Goal: Task Accomplishment & Management: Use online tool/utility

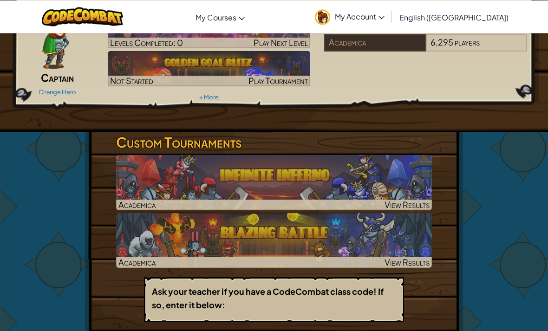
scroll to position [36, 0]
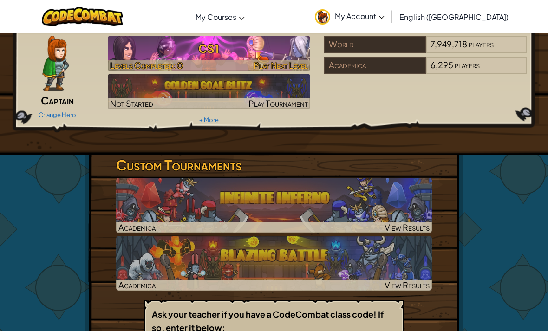
click at [136, 59] on img at bounding box center [209, 53] width 203 height 35
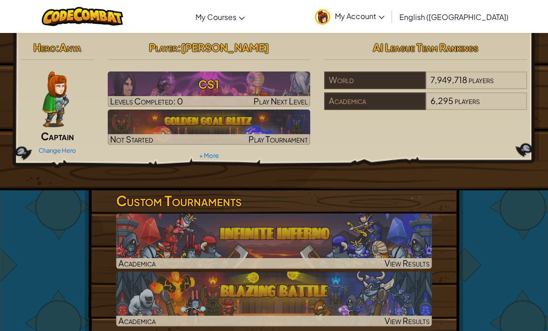
click at [500, 254] on div "Hero : Anya Captain Change Hero Player : [PERSON_NAME] CS1 Levels Completed: 0 …" at bounding box center [274, 271] width 548 height 479
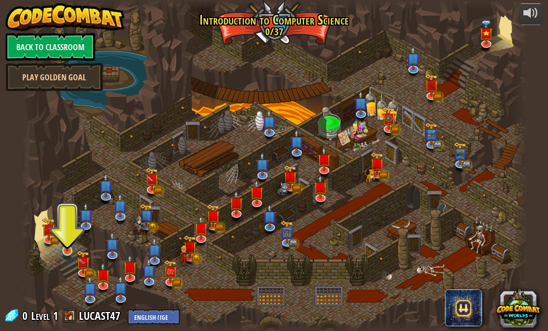
click at [73, 244] on img at bounding box center [67, 237] width 13 height 29
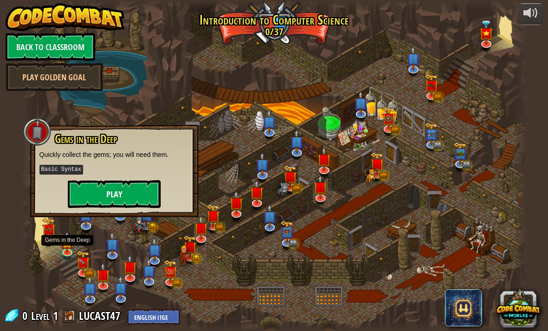
click at [96, 183] on button "Play" at bounding box center [114, 194] width 93 height 28
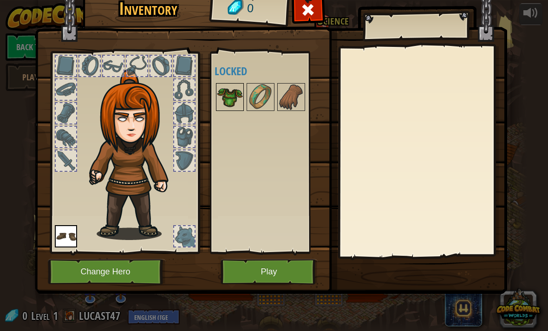
click at [237, 97] on img at bounding box center [230, 97] width 26 height 26
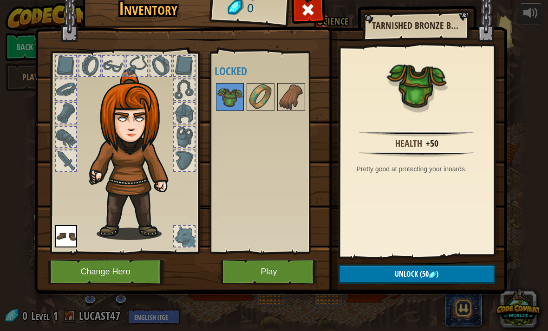
click at [84, 275] on button "Change Hero" at bounding box center [107, 272] width 118 height 26
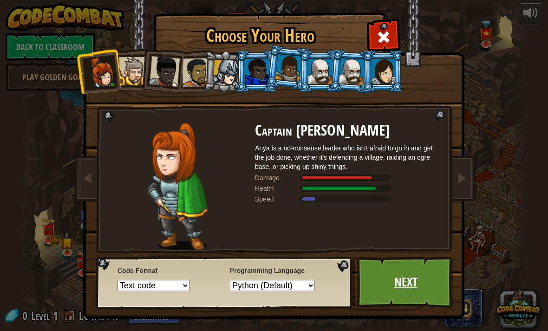
click at [419, 266] on link "Next" at bounding box center [405, 282] width 97 height 51
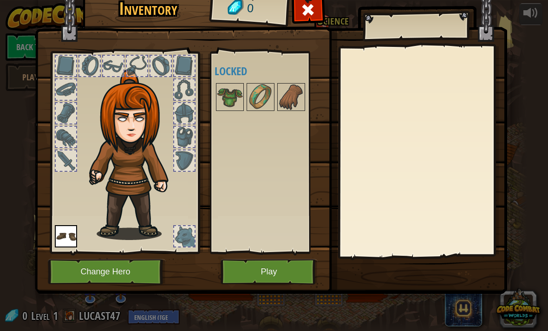
click at [366, 273] on img at bounding box center [271, 125] width 472 height 337
click at [233, 273] on button "Play" at bounding box center [268, 272] width 97 height 26
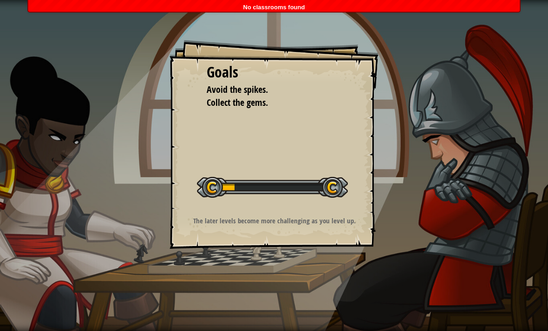
click at [245, 299] on div "Goals Avoid the spikes. Collect the gems. Start Level Error loading from server…" at bounding box center [274, 165] width 548 height 331
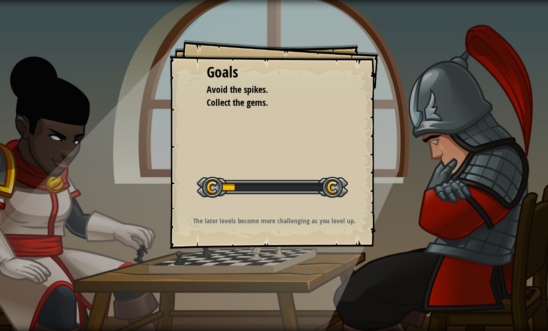
click at [336, 183] on div at bounding box center [272, 187] width 151 height 21
